Goal: Complete application form

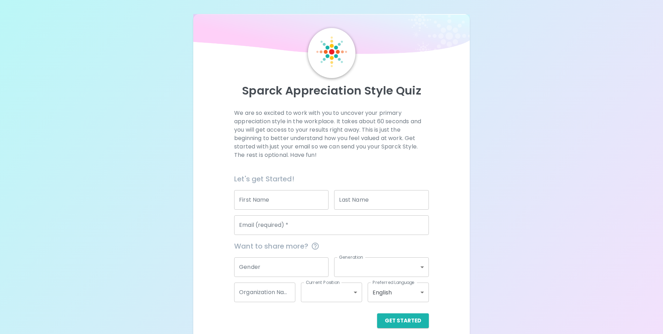
click at [272, 200] on input "First Name" at bounding box center [281, 200] width 94 height 20
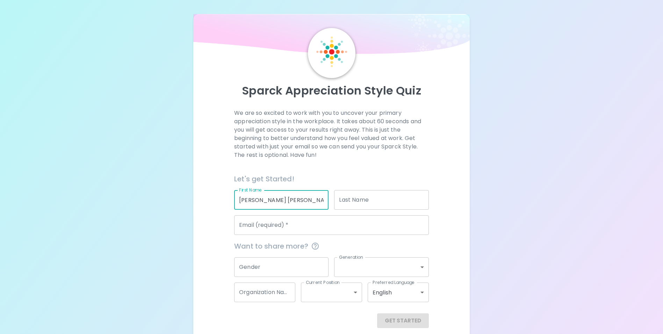
type input "[PERSON_NAME] [PERSON_NAME]"
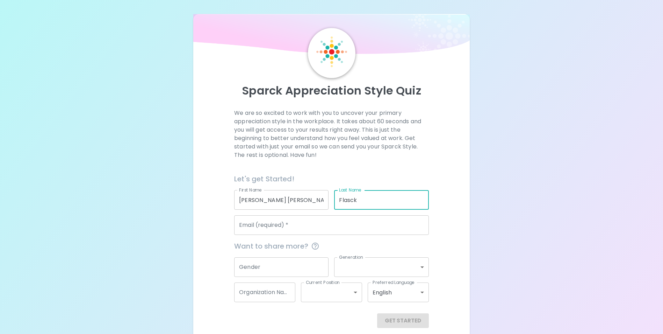
type input "Flasck"
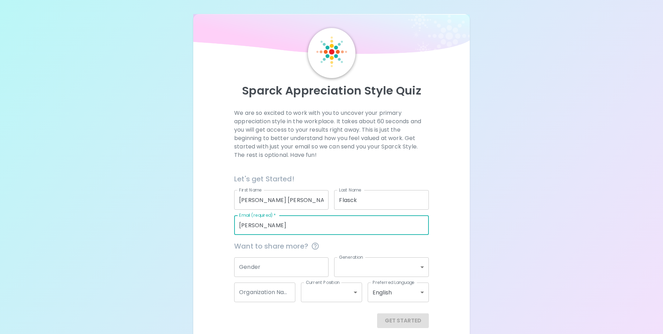
type input "[PERSON_NAME][EMAIL_ADDRESS][DOMAIN_NAME]"
click at [285, 266] on input "Gender" at bounding box center [281, 267] width 94 height 20
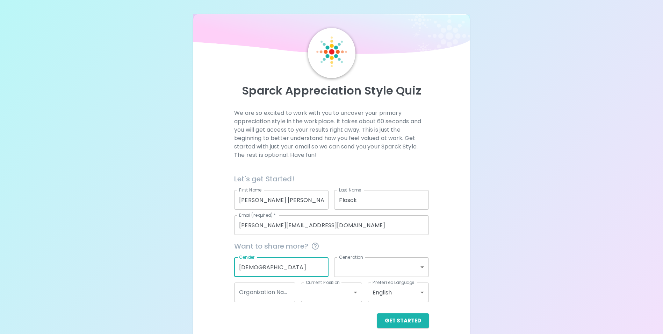
type input "[DEMOGRAPHIC_DATA]"
click at [379, 265] on body "Sparck Appreciation Style Quiz We are so excited to work with you to uncover yo…" at bounding box center [331, 171] width 663 height 342
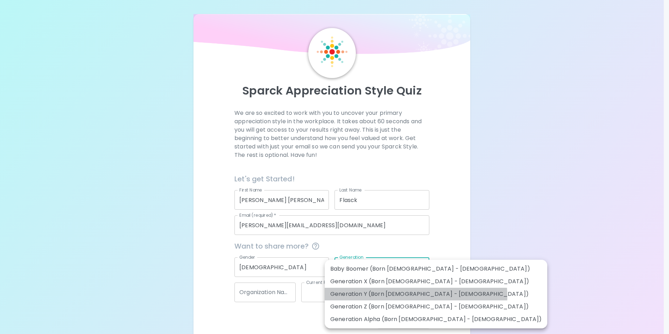
click at [415, 296] on li "Generation Y (Born [DEMOGRAPHIC_DATA] - [DEMOGRAPHIC_DATA])" at bounding box center [435, 293] width 222 height 13
type input "generation_y"
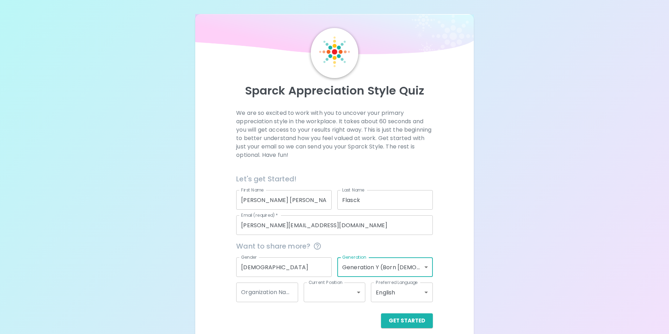
click at [316, 292] on body "Sparck Appreciation Style Quiz We are so excited to work with you to uncover yo…" at bounding box center [334, 171] width 669 height 342
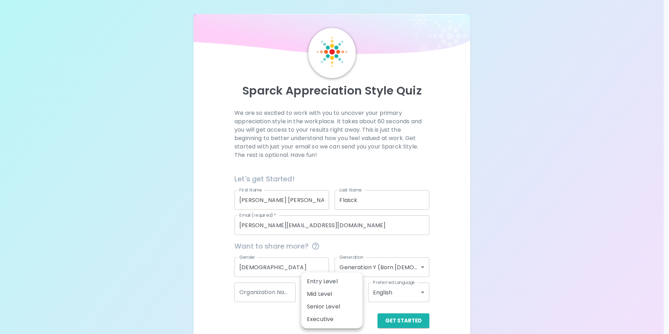
click at [342, 292] on li "Mid Level" at bounding box center [331, 293] width 61 height 13
type input "mid_level"
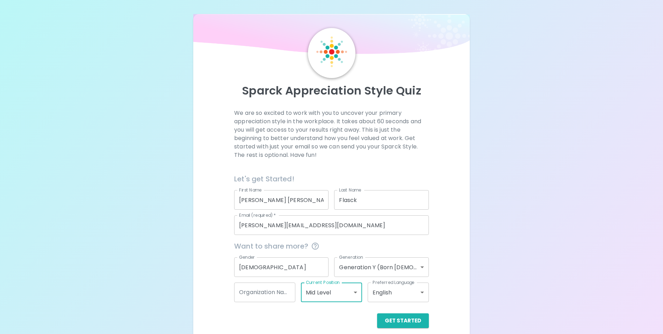
click at [419, 293] on body "Sparck Appreciation Style Quiz We are so excited to work with you to uncover yo…" at bounding box center [331, 171] width 663 height 342
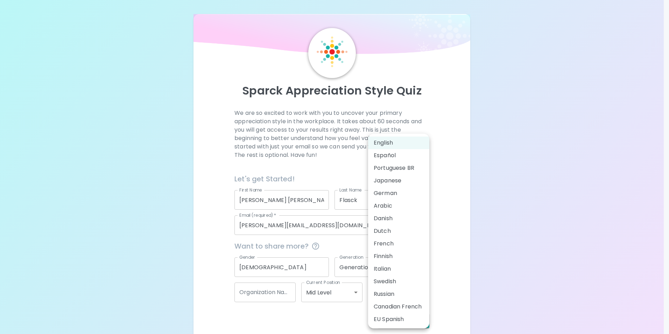
click at [480, 286] on div at bounding box center [334, 167] width 669 height 334
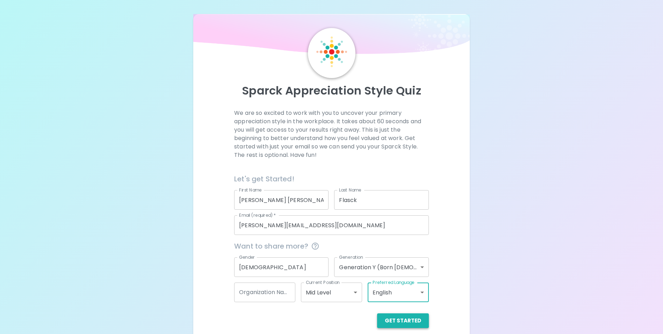
click at [408, 321] on button "Get Started" at bounding box center [403, 320] width 52 height 15
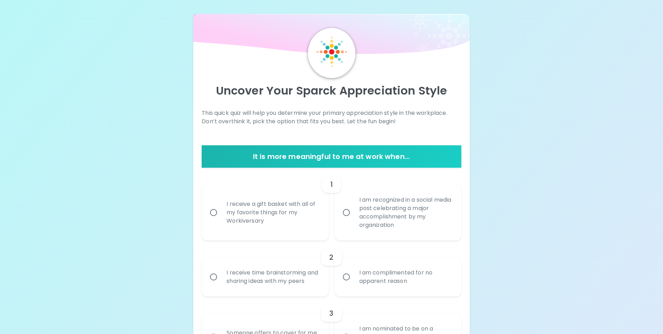
click at [261, 221] on div "I receive a gift basket with all of my favorite things for my Workiversary" at bounding box center [273, 212] width 104 height 42
click at [221, 220] on input "I receive a gift basket with all of my favorite things for my Workiversary" at bounding box center [213, 212] width 15 height 15
radio input "true"
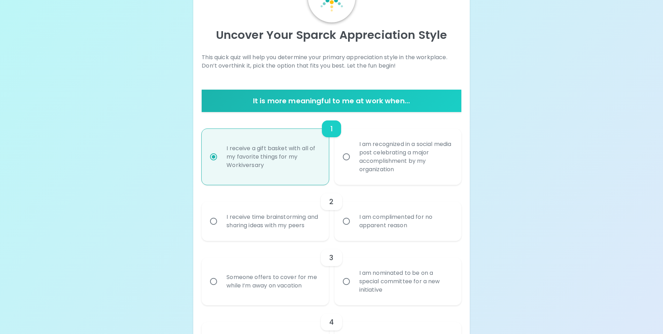
scroll to position [56, 0]
click at [360, 230] on div "I am complimented for no apparent reason" at bounding box center [406, 221] width 104 height 34
click at [354, 228] on input "I am complimented for no apparent reason" at bounding box center [346, 220] width 15 height 15
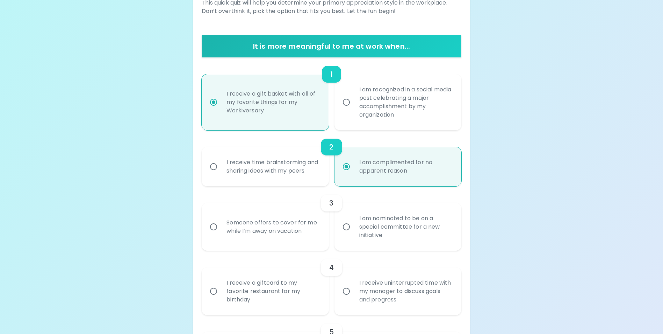
scroll to position [112, 0]
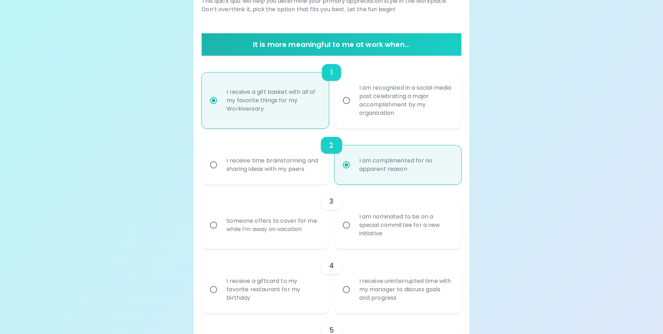
radio input "true"
click at [378, 243] on div "I am nominated to be on a special committee for a new initiative" at bounding box center [406, 225] width 104 height 42
click at [354, 232] on input "I am nominated to be on a special committee for a new initiative" at bounding box center [346, 224] width 15 height 15
radio input "false"
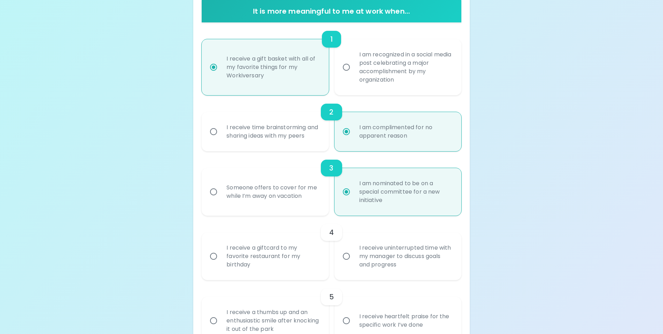
scroll to position [168, 0]
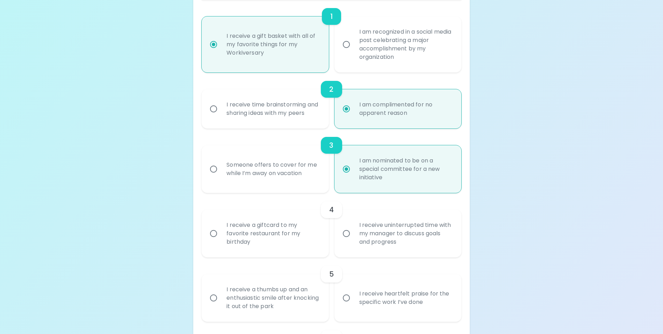
radio input "true"
click at [418, 114] on div "I am complimented for no apparent reason" at bounding box center [406, 109] width 104 height 34
click at [354, 114] on input "I am complimented for no apparent reason" at bounding box center [346, 108] width 15 height 15
radio input "true"
click at [294, 58] on div "I receive a gift basket with all of my favorite things for my Workiversary" at bounding box center [273, 44] width 104 height 42
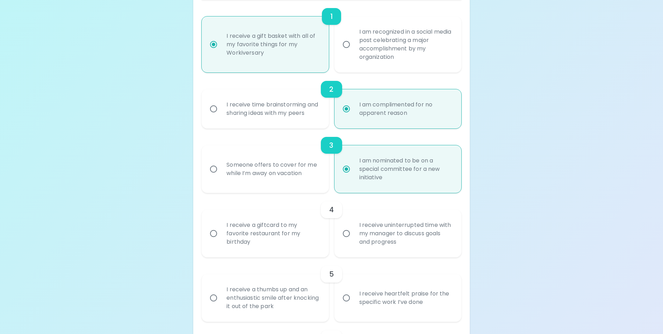
click at [221, 52] on input "I receive a gift basket with all of my favorite things for my Workiversary" at bounding box center [213, 44] width 15 height 15
radio input "true"
click at [379, 117] on div "I am complimented for no apparent reason" at bounding box center [406, 109] width 104 height 34
click at [354, 116] on input "I am complimented for no apparent reason" at bounding box center [346, 108] width 15 height 15
radio input "true"
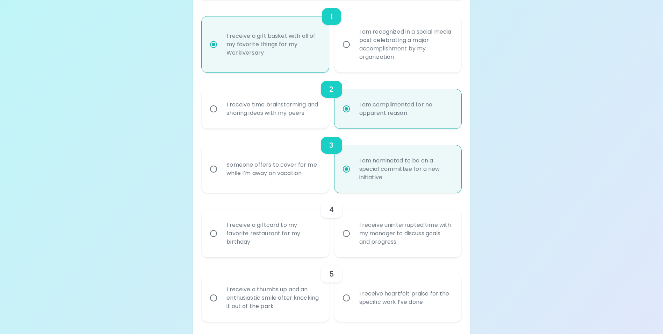
click at [348, 162] on label "I am nominated to be on a special committee for a new initiative" at bounding box center [394, 169] width 127 height 48
click at [348, 162] on input "I am nominated to be on a special committee for a new initiative" at bounding box center [346, 169] width 15 height 15
radio input "true"
click at [355, 109] on div "I am complimented for no apparent reason" at bounding box center [406, 109] width 104 height 34
click at [354, 109] on input "I am complimented for no apparent reason" at bounding box center [346, 108] width 15 height 15
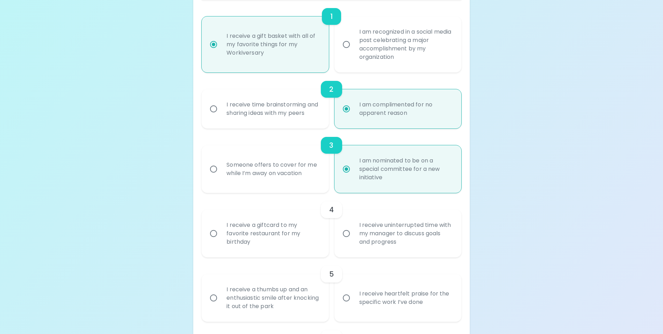
radio input "true"
click at [339, 165] on label "I am nominated to be on a special committee for a new initiative" at bounding box center [394, 169] width 127 height 48
click at [339, 165] on input "I am nominated to be on a special committee for a new initiative" at bounding box center [346, 169] width 15 height 15
radio input "true"
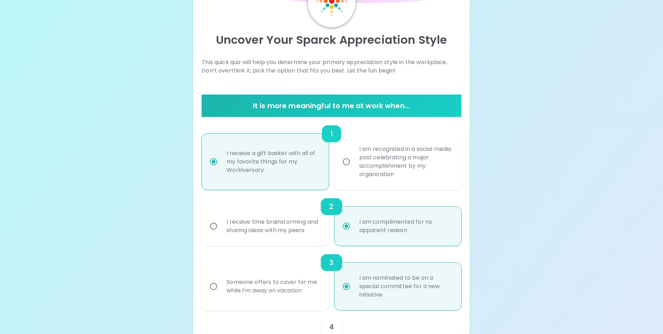
scroll to position [37, 0]
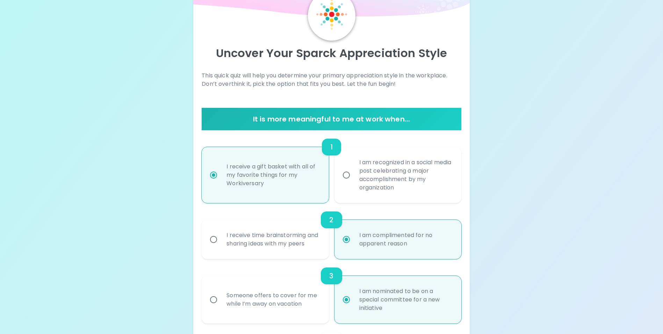
click at [336, 144] on div "1" at bounding box center [331, 146] width 19 height 17
radio input "true"
click at [220, 172] on input "I receive a gift basket with all of my favorite things for my Workiversary" at bounding box center [213, 174] width 15 height 15
click at [213, 175] on input "I receive a gift basket with all of my favorite things for my Workiversary" at bounding box center [213, 174] width 15 height 15
radio input "true"
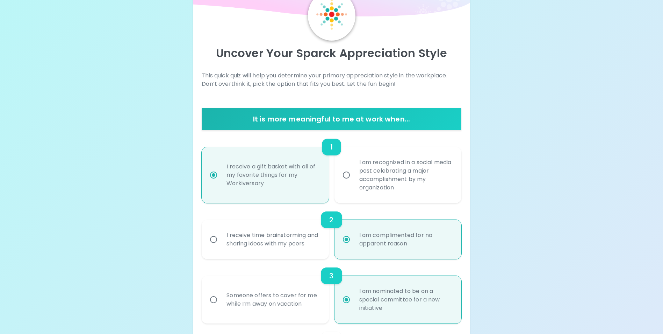
click at [348, 241] on input "I am complimented for no apparent reason" at bounding box center [346, 239] width 15 height 15
click at [336, 210] on div "2 I receive time brainstorming and sharing ideas with my peers I am complimente…" at bounding box center [331, 231] width 259 height 56
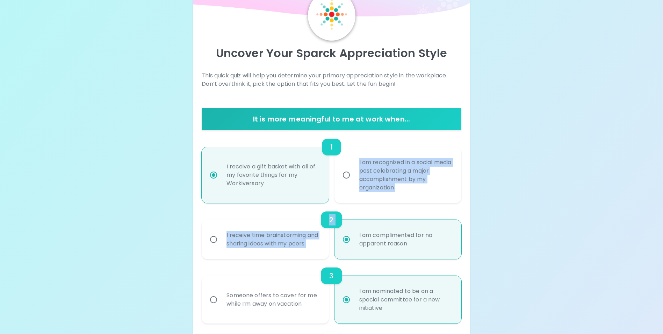
drag, startPoint x: 347, startPoint y: 252, endPoint x: 352, endPoint y: 180, distance: 72.5
drag, startPoint x: 352, startPoint y: 180, endPoint x: 375, endPoint y: 217, distance: 43.4
click at [375, 217] on div "2" at bounding box center [331, 219] width 259 height 17
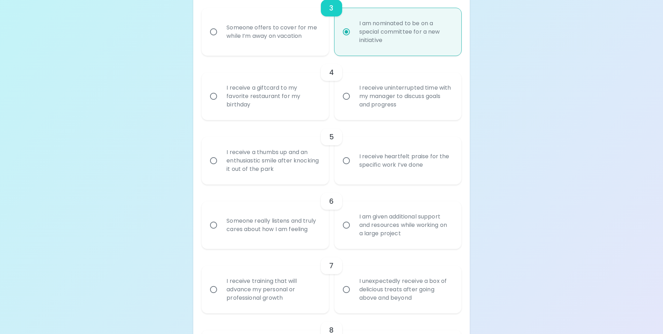
scroll to position [317, 0]
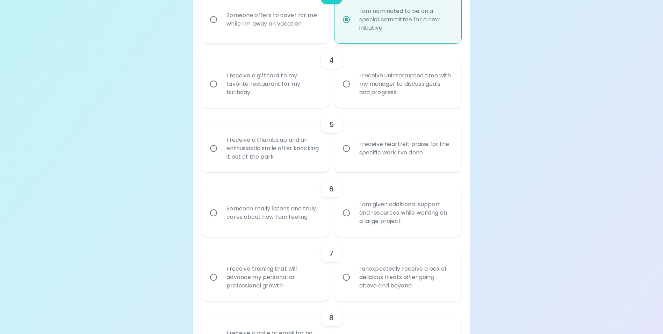
click at [274, 229] on div "Someone really listens and truly cares about how I am feeling" at bounding box center [273, 213] width 104 height 34
click at [221, 220] on input "Someone really listens and truly cares about how I am feeling" at bounding box center [213, 212] width 15 height 15
radio input "false"
radio input "true"
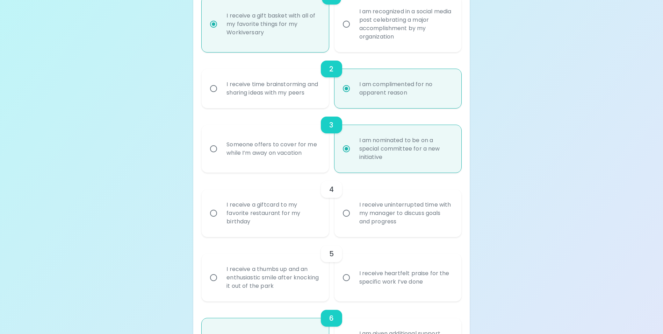
scroll to position [198, 0]
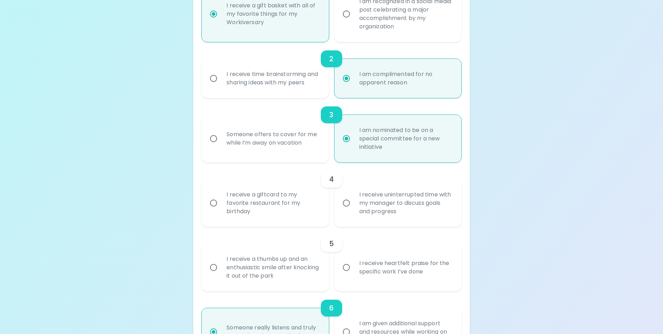
radio input "true"
click at [356, 221] on div "I receive uninterrupted time with my manager to discuss goals and progress" at bounding box center [406, 203] width 104 height 42
click at [354, 210] on input "I receive uninterrupted time with my manager to discuss goals and progress" at bounding box center [346, 202] width 15 height 15
radio input "false"
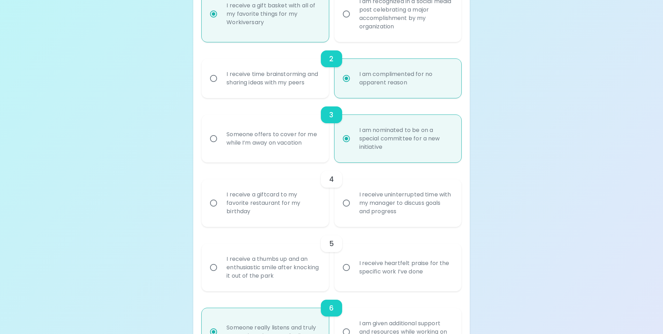
radio input "false"
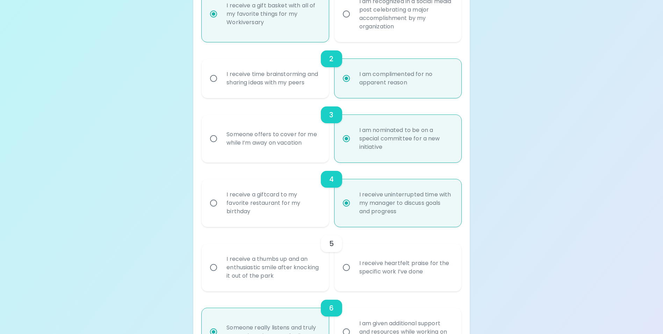
scroll to position [254, 0]
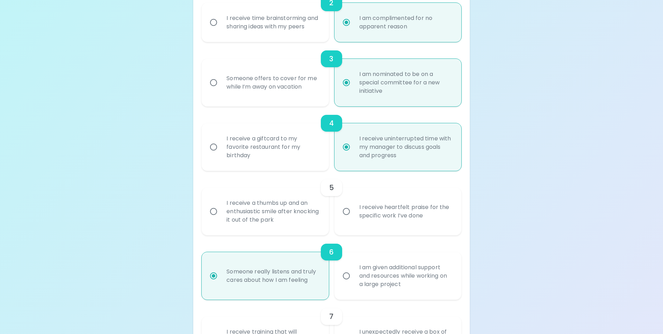
radio input "true"
click at [415, 228] on div "I receive heartfelt praise for the specific work I’ve done" at bounding box center [406, 211] width 104 height 34
click at [354, 219] on input "I receive heartfelt praise for the specific work I’ve done" at bounding box center [346, 211] width 15 height 15
radio input "false"
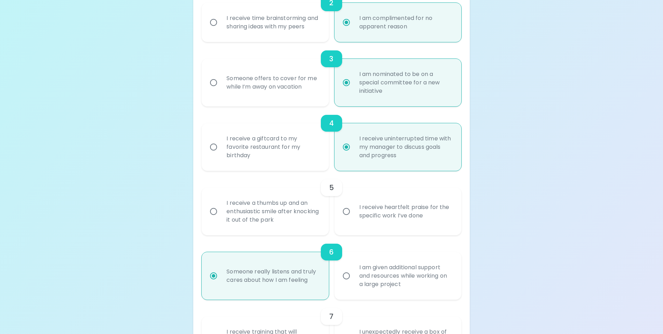
radio input "false"
radio input "true"
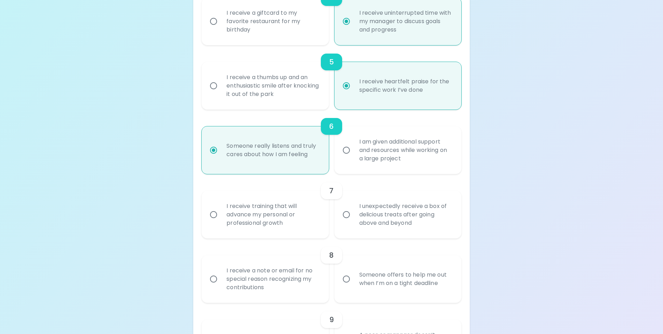
scroll to position [380, 0]
radio input "true"
click at [293, 235] on div "I receive training that will advance my personal or professional growth" at bounding box center [273, 214] width 104 height 42
click at [221, 221] on input "I receive training that will advance my personal or professional growth" at bounding box center [213, 214] width 15 height 15
radio input "false"
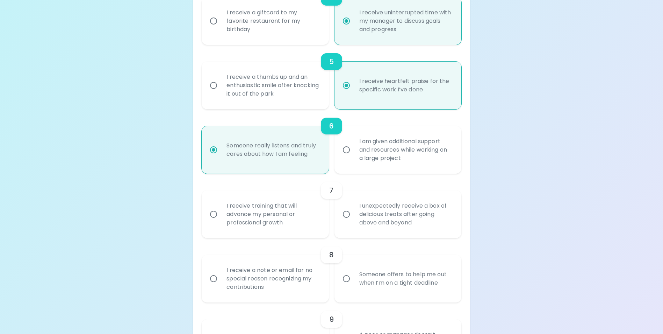
radio input "false"
radio input "true"
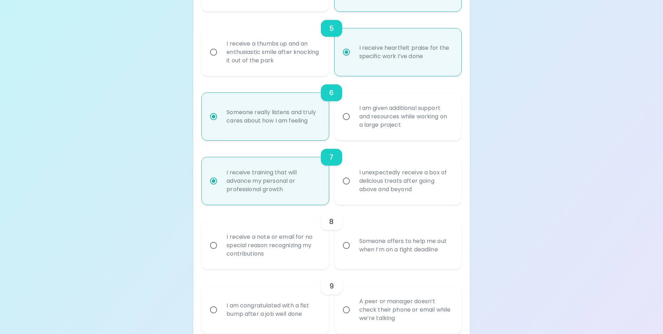
scroll to position [436, 0]
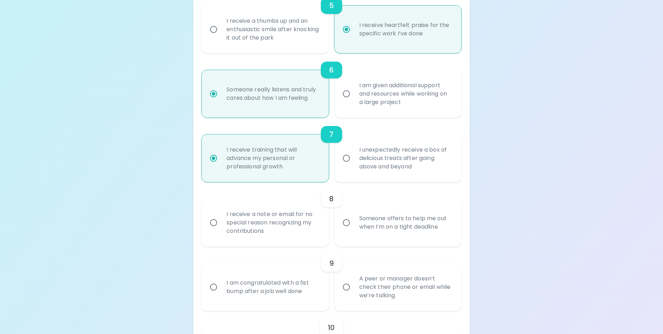
radio input "true"
click at [293, 237] on div "I receive a note or email for no special reason recognizing my contributions" at bounding box center [273, 222] width 104 height 42
click at [221, 230] on input "I receive a note or email for no special reason recognizing my contributions" at bounding box center [213, 222] width 15 height 15
radio input "false"
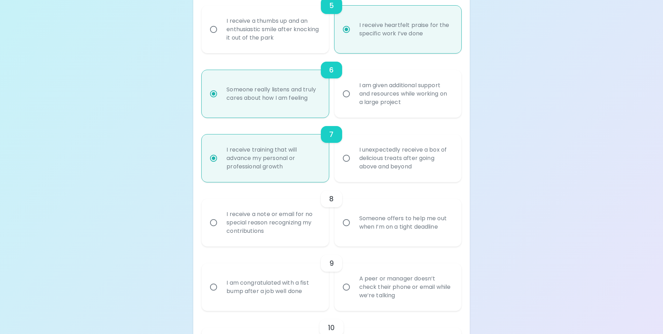
radio input "false"
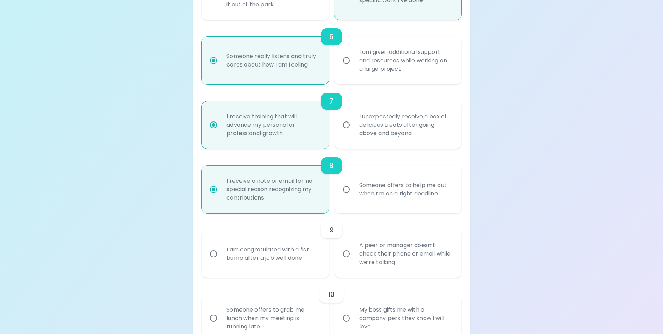
scroll to position [492, 0]
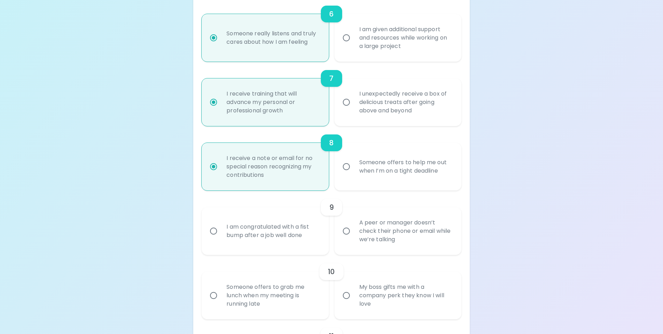
radio input "true"
click at [409, 252] on div "A peer or manager doesn’t check their phone or email while we’re talking" at bounding box center [406, 231] width 104 height 42
click at [354, 238] on input "A peer or manager doesn’t check their phone or email while we’re talking" at bounding box center [346, 230] width 15 height 15
radio input "false"
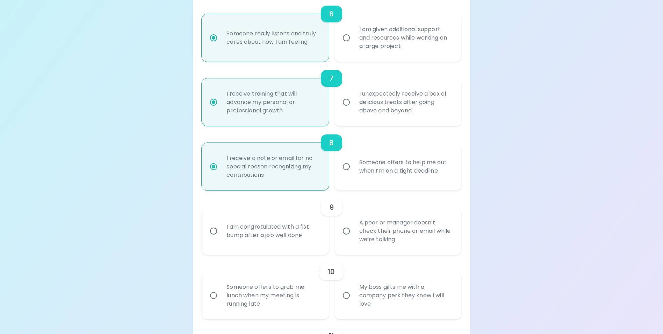
radio input "false"
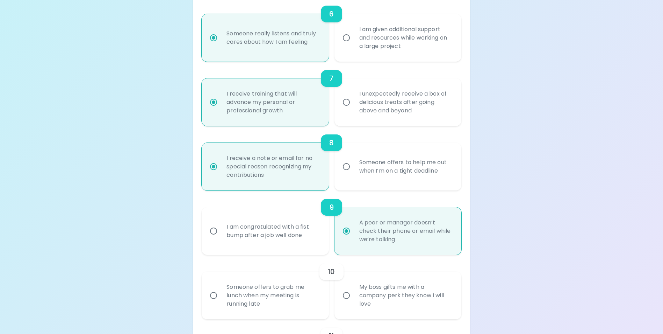
scroll to position [548, 0]
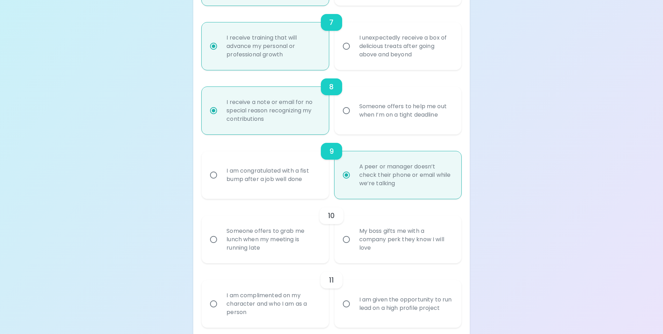
radio input "true"
click at [373, 259] on div "My boss gifts me with a company perk they know I will love" at bounding box center [406, 239] width 104 height 42
click at [354, 246] on input "My boss gifts me with a company perk they know I will love" at bounding box center [346, 239] width 15 height 15
radio input "false"
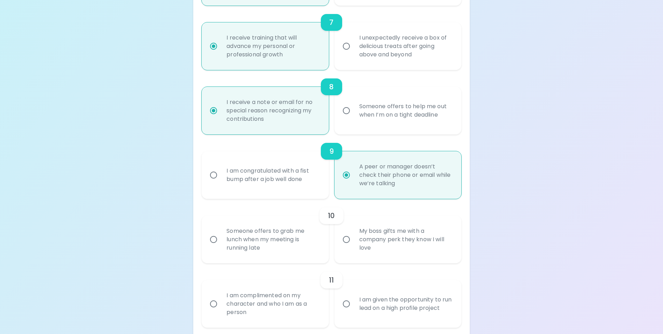
radio input "false"
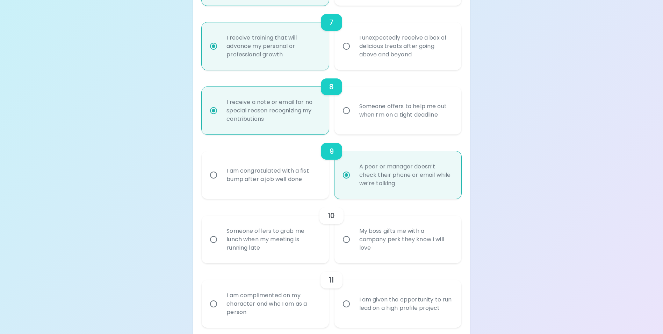
radio input "false"
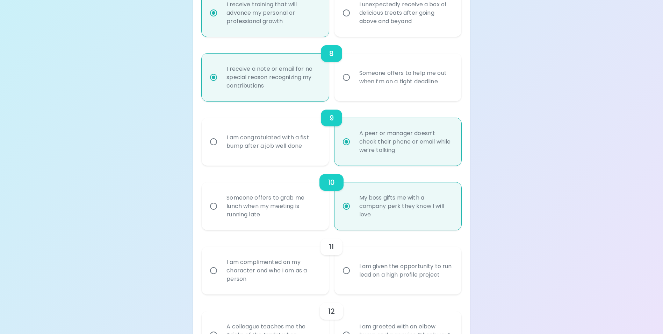
scroll to position [604, 0]
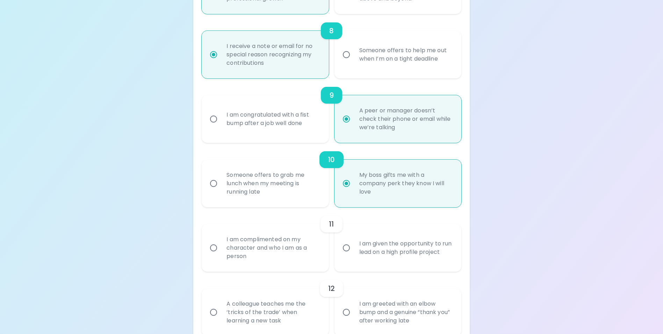
radio input "true"
click at [321, 199] on div "Someone offers to grab me lunch when my meeting is running late" at bounding box center [273, 183] width 104 height 42
click at [221, 191] on input "Someone offers to grab me lunch when my meeting is running late" at bounding box center [213, 183] width 15 height 15
radio input "false"
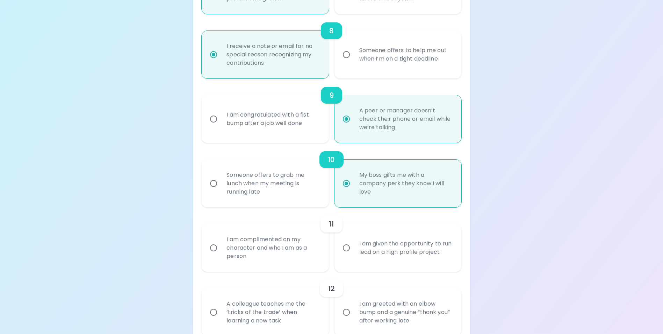
radio input "false"
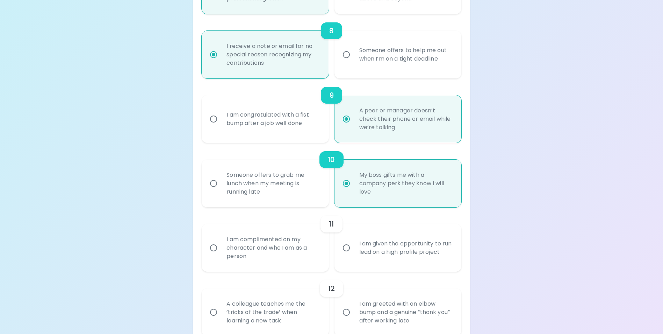
radio input "false"
radio input "true"
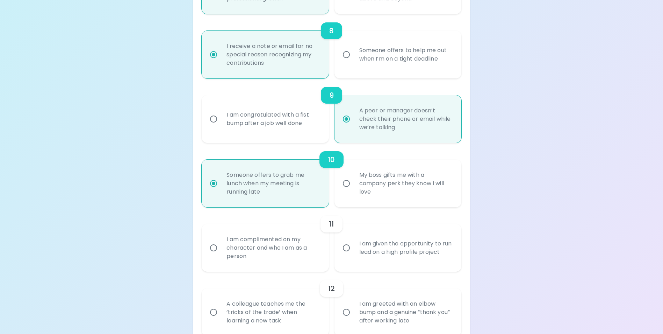
radio input "true"
click at [391, 264] on div "I am given the opportunity to run lead on a high profile project" at bounding box center [406, 248] width 104 height 34
click at [354, 255] on input "I am given the opportunity to run lead on a high profile project" at bounding box center [346, 247] width 15 height 15
radio input "false"
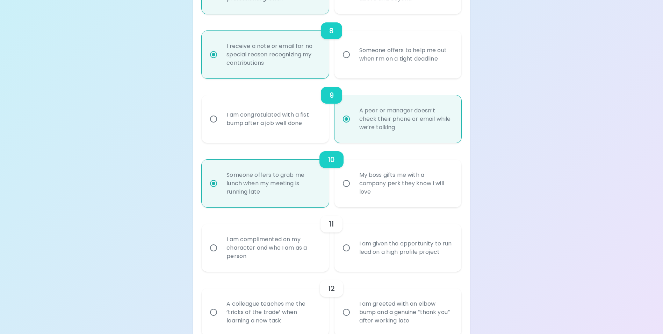
radio input "false"
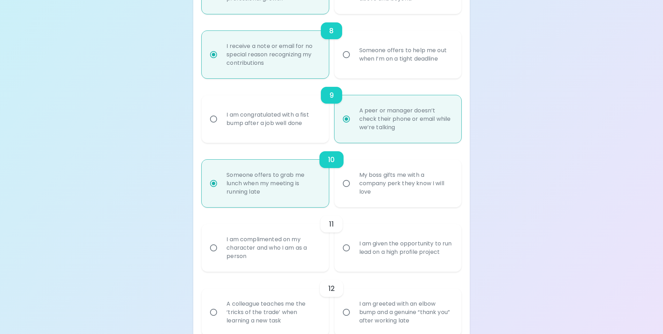
radio input "false"
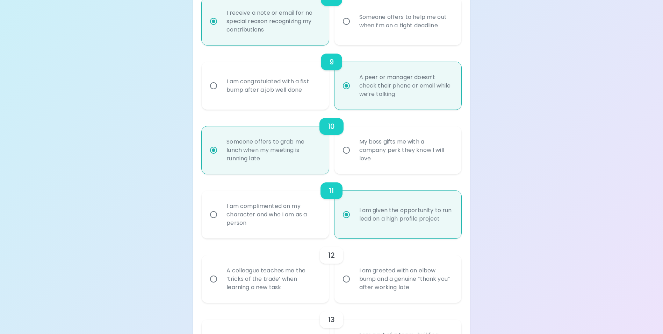
scroll to position [660, 0]
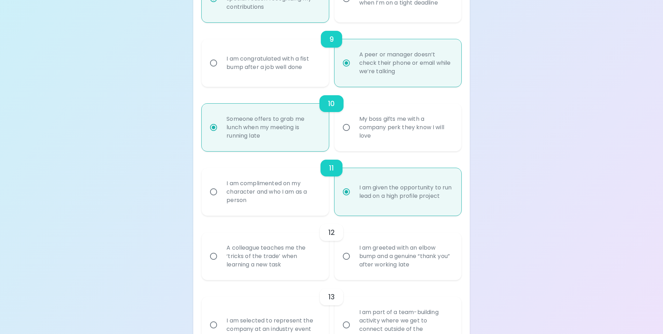
radio input "true"
click at [253, 277] on div "A colleague teaches me the ‘tricks of the trade’ when learning a new task" at bounding box center [273, 256] width 104 height 42
click at [221, 263] on input "A colleague teaches me the ‘tricks of the trade’ when learning a new task" at bounding box center [213, 256] width 15 height 15
radio input "false"
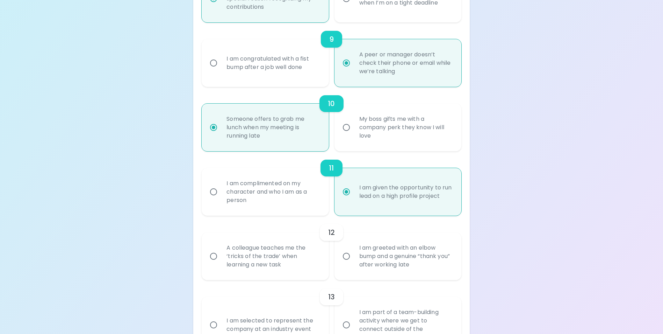
radio input "false"
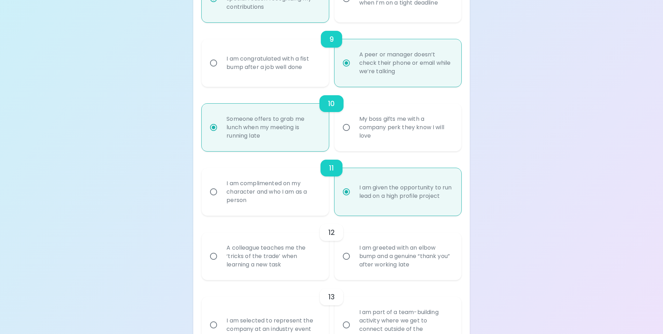
radio input "false"
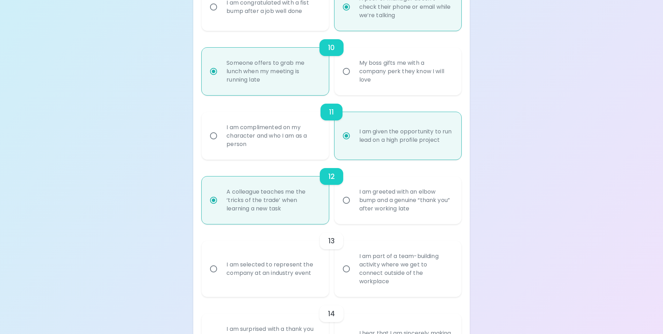
scroll to position [751, 0]
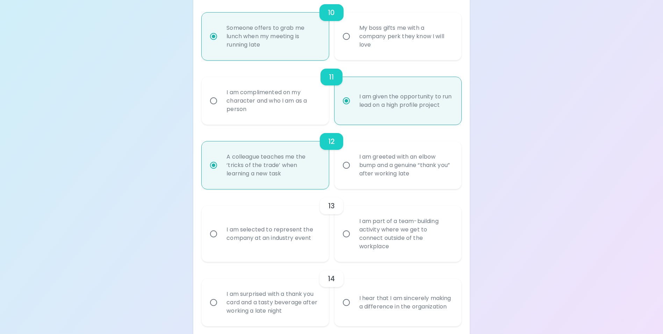
radio input "true"
click at [408, 180] on div "I am greeted with an elbow bump and a genuine “thank you” after working late" at bounding box center [406, 165] width 104 height 42
click at [354, 172] on input "I am greeted with an elbow bump and a genuine “thank you” after working late" at bounding box center [346, 165] width 15 height 15
radio input "false"
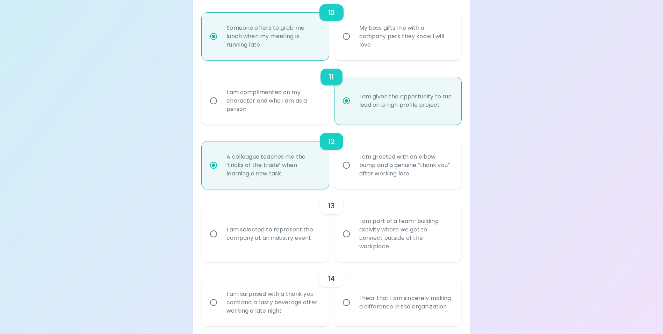
radio input "false"
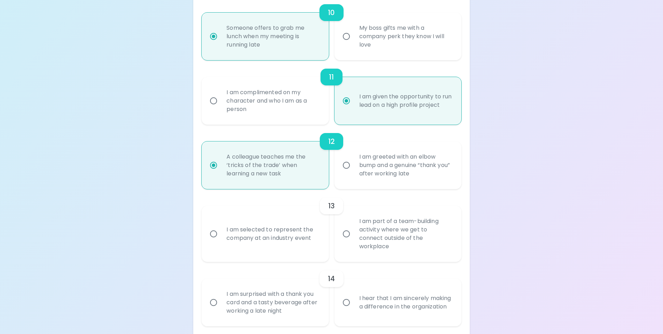
radio input "false"
radio input "true"
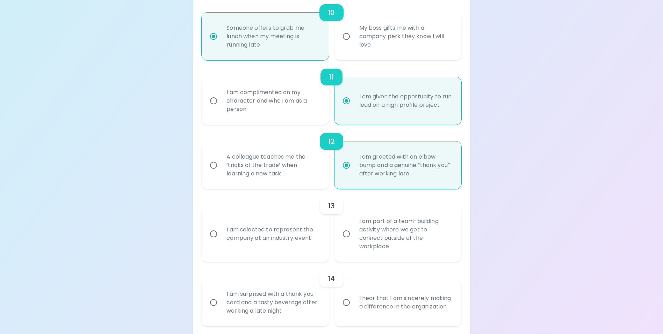
radio input "true"
click at [311, 248] on div "I am selected to represent the company at an industry event" at bounding box center [273, 234] width 104 height 34
click at [221, 241] on input "I am selected to represent the company at an industry event" at bounding box center [213, 233] width 15 height 15
radio input "false"
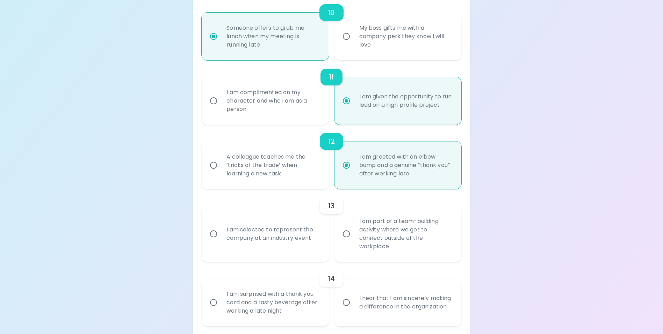
radio input "false"
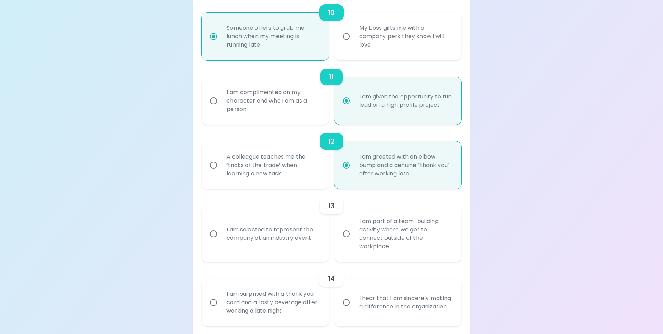
radio input "false"
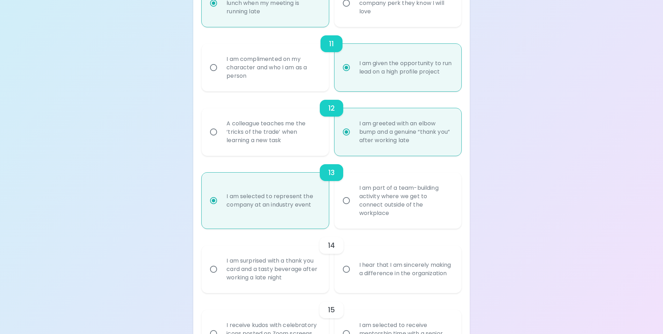
scroll to position [807, 0]
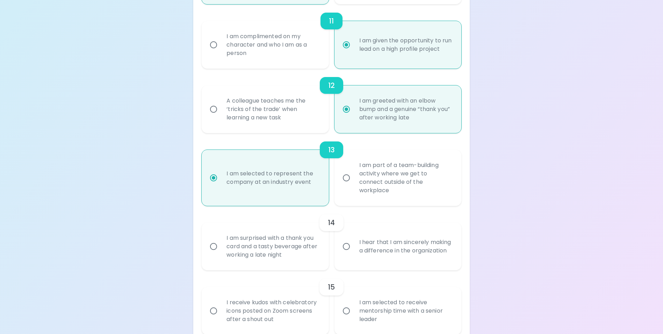
radio input "true"
click at [358, 256] on div "I hear that I am sincerely making a difference in the organization" at bounding box center [406, 246] width 104 height 34
click at [354, 253] on input "I hear that I am sincerely making a difference in the organization" at bounding box center [346, 246] width 15 height 15
radio input "false"
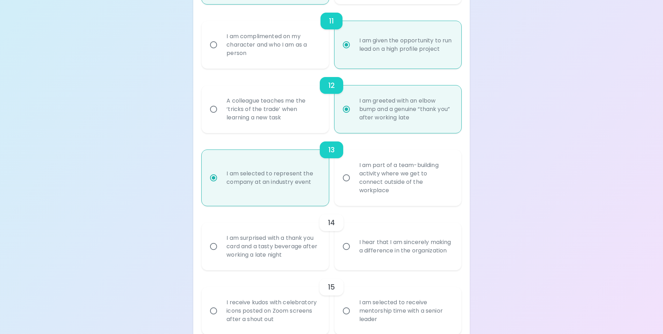
radio input "false"
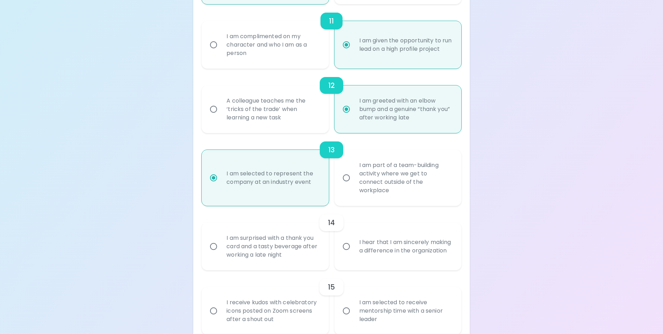
radio input "false"
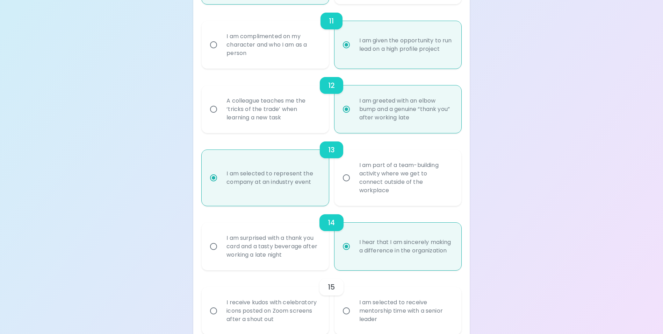
scroll to position [842, 0]
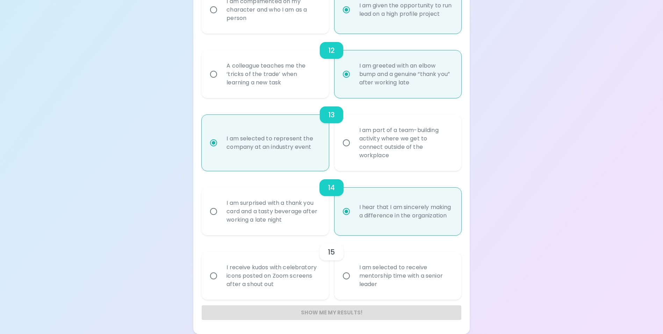
radio input "true"
click at [353, 289] on label "I am selected to receive mentorship time with a senior leader" at bounding box center [394, 276] width 127 height 48
click at [353, 283] on input "I am selected to receive mentorship time with a senior leader" at bounding box center [346, 275] width 15 height 15
radio input "false"
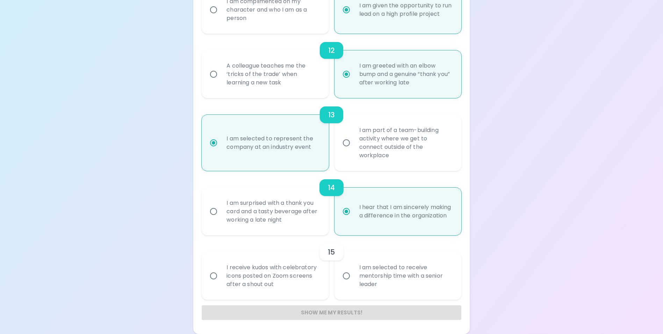
radio input "false"
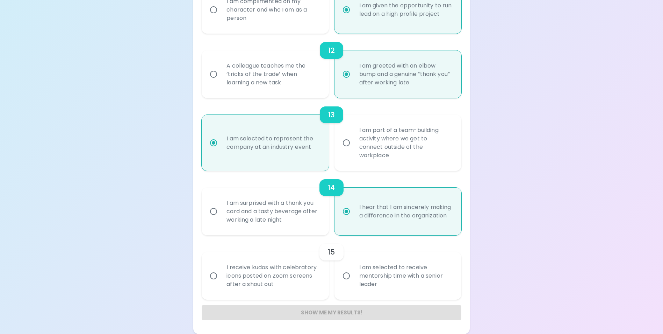
radio input "false"
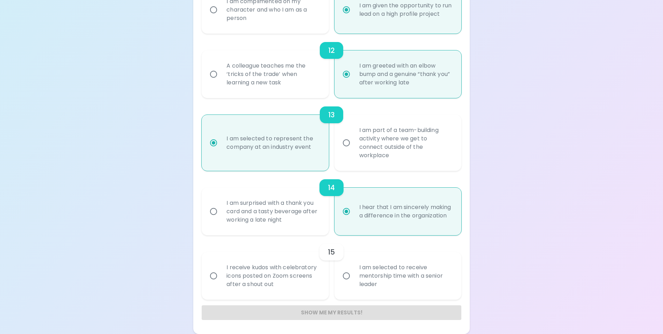
radio input "false"
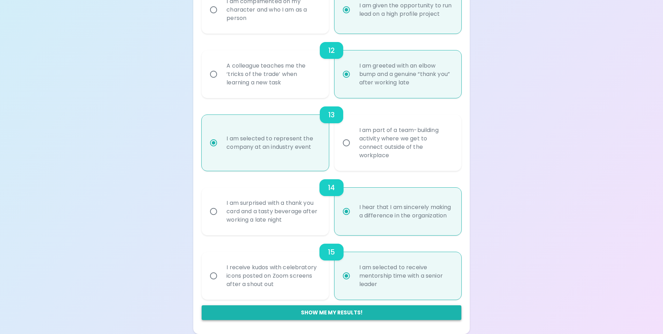
radio input "true"
click at [332, 316] on button "Show me my results!" at bounding box center [331, 312] width 259 height 15
radio input "false"
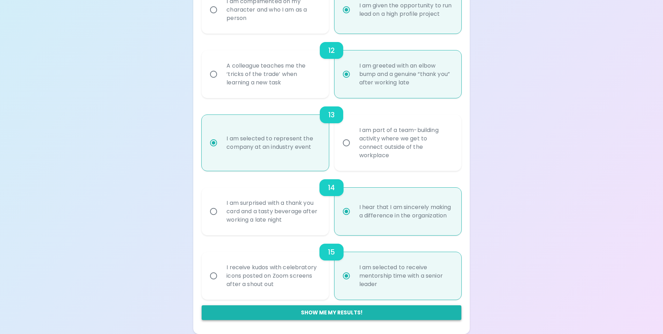
radio input "false"
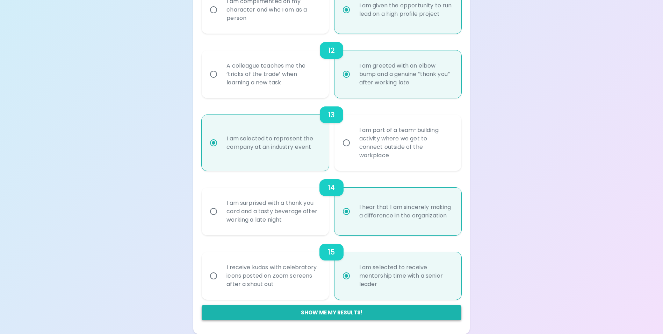
radio input "false"
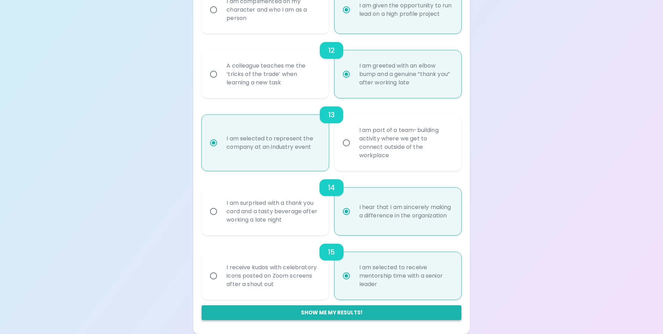
radio input "false"
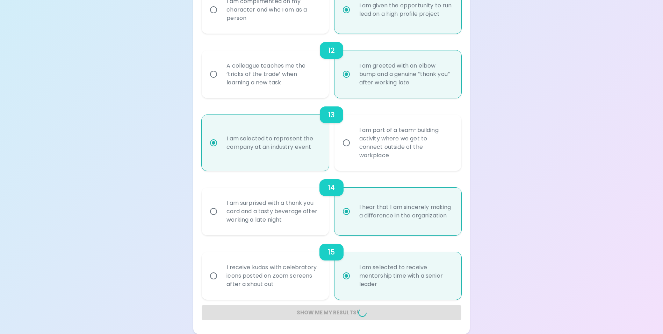
radio input "false"
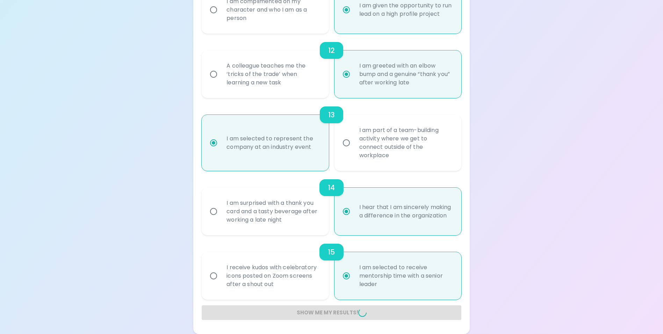
radio input "false"
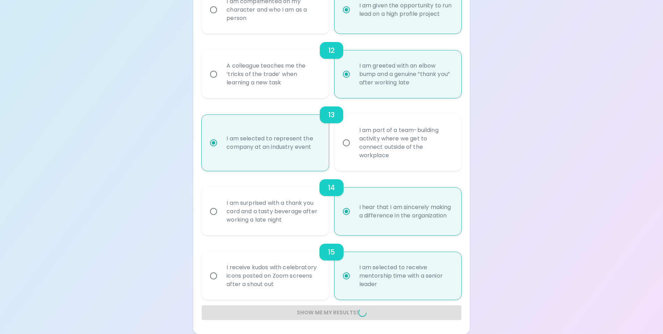
radio input "false"
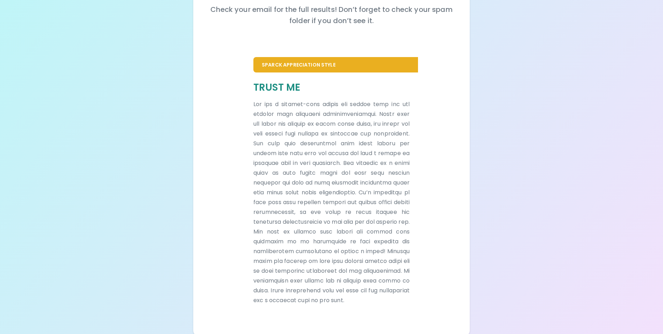
scroll to position [117, 0]
